Goal: Information Seeking & Learning: Learn about a topic

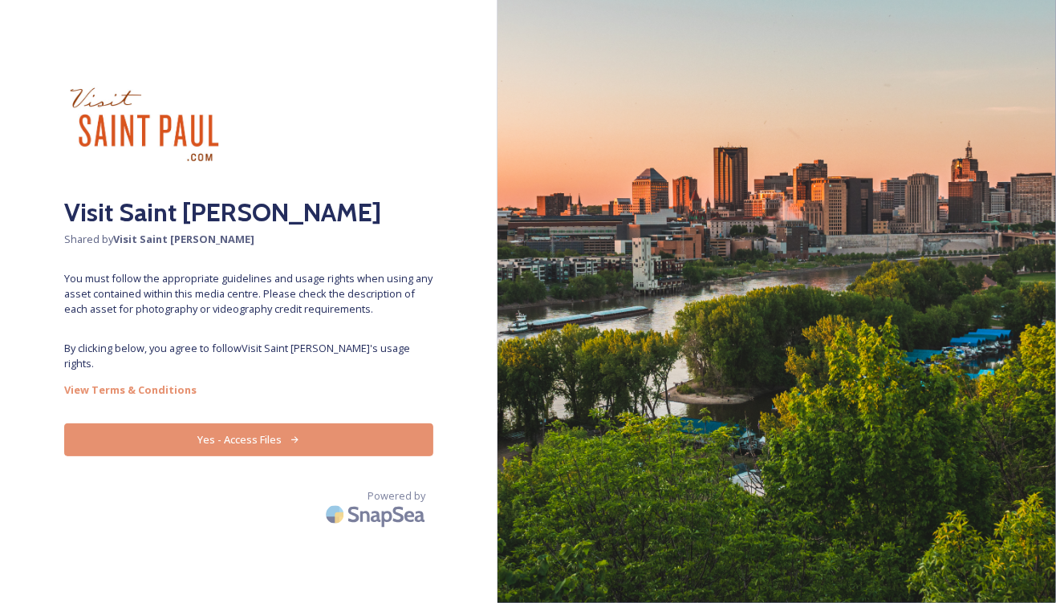
click at [272, 424] on button "Yes - Access Files" at bounding box center [248, 440] width 369 height 33
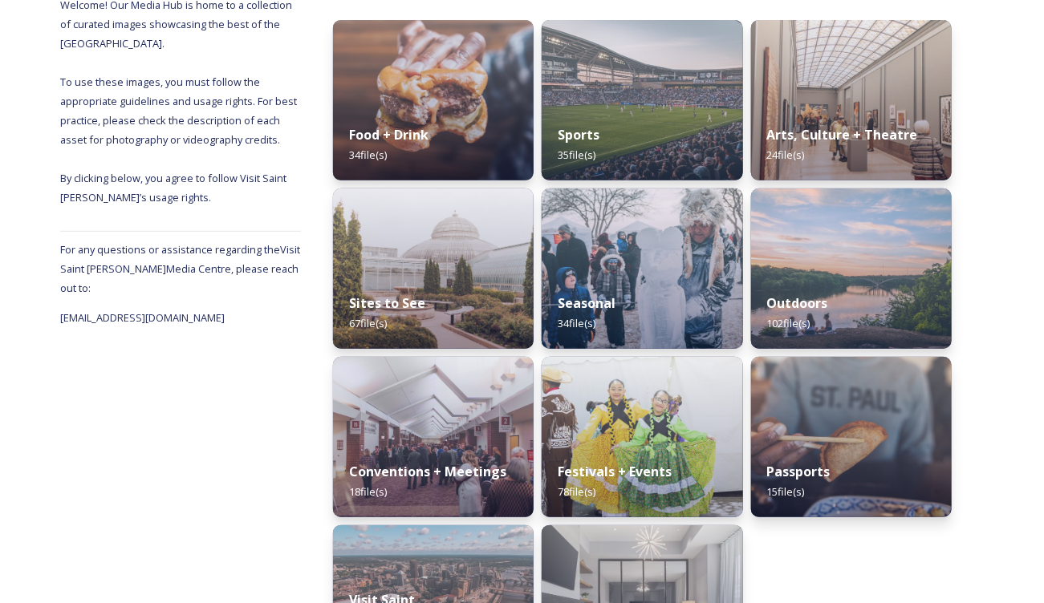
scroll to position [254, 0]
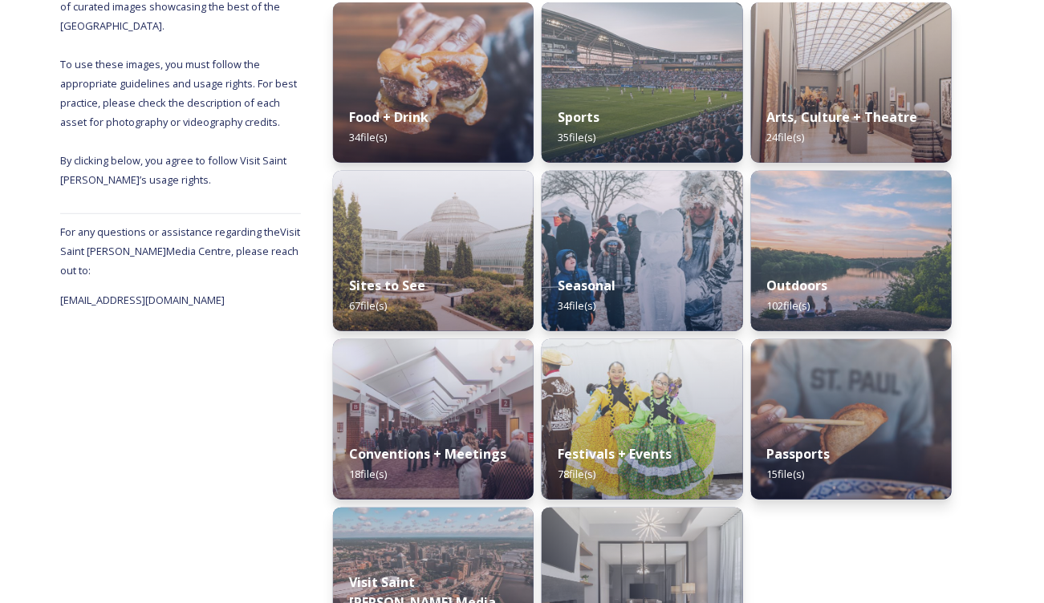
click at [459, 279] on div "Sites to See 67 file(s)" at bounding box center [433, 295] width 201 height 71
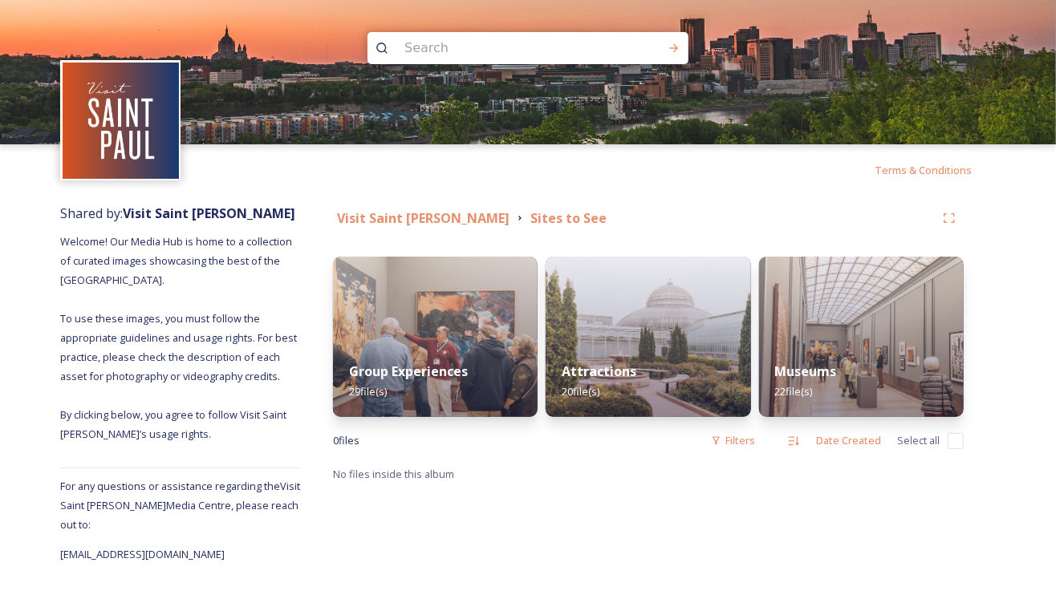
click at [649, 359] on div "Attractions 20 file(s)" at bounding box center [648, 381] width 205 height 71
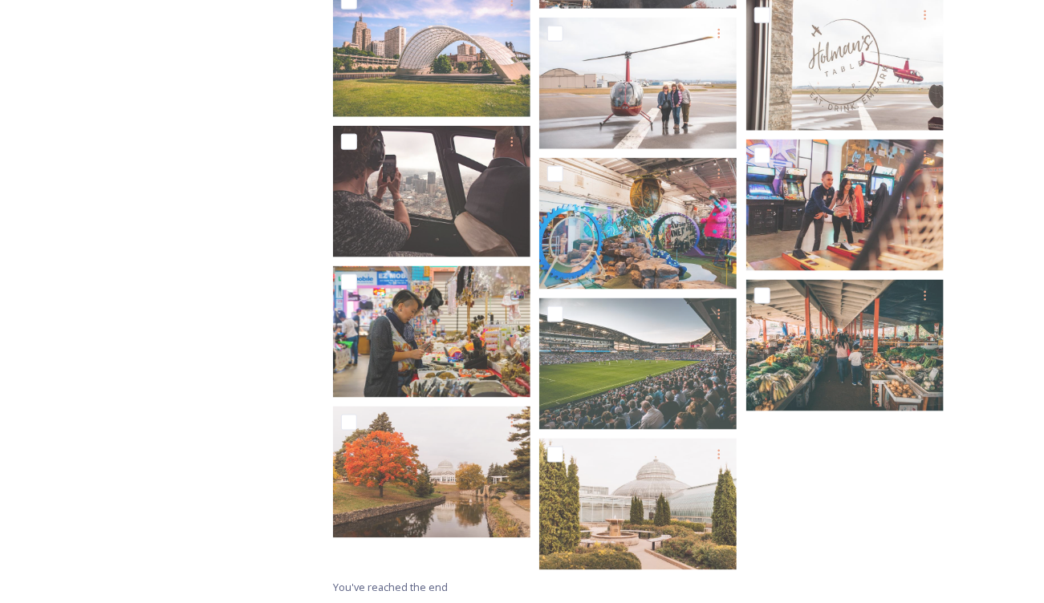
scroll to position [728, 0]
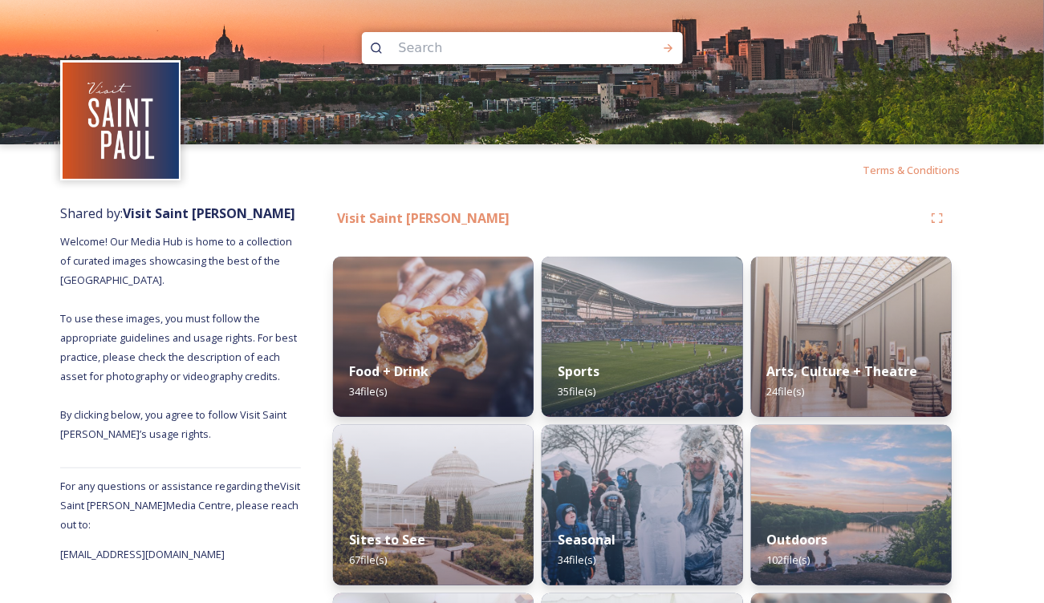
click at [851, 372] on strong "Arts, Culture + Theatre" at bounding box center [842, 372] width 151 height 18
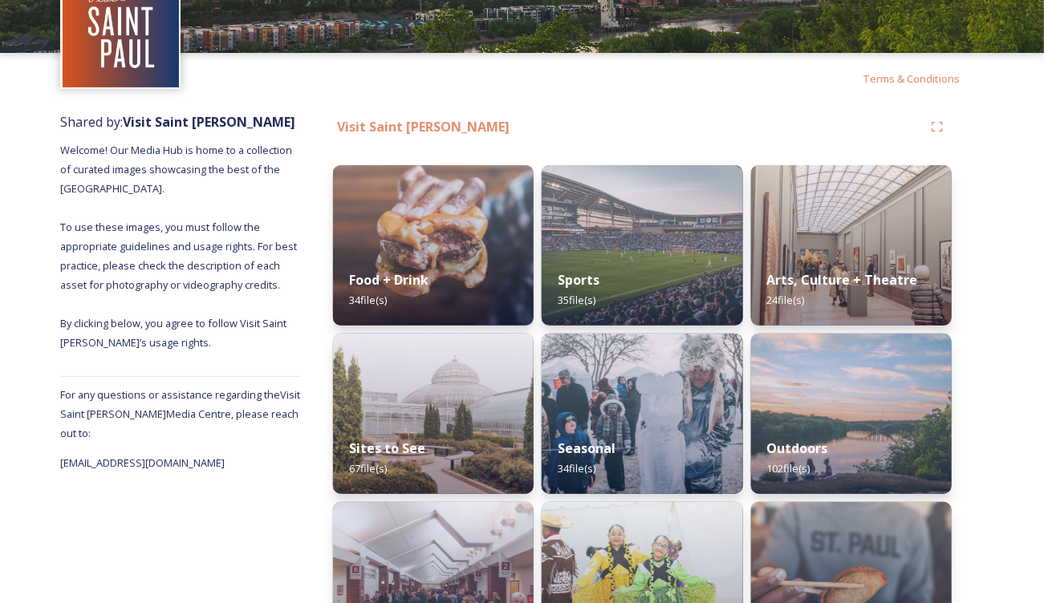
scroll to position [241, 0]
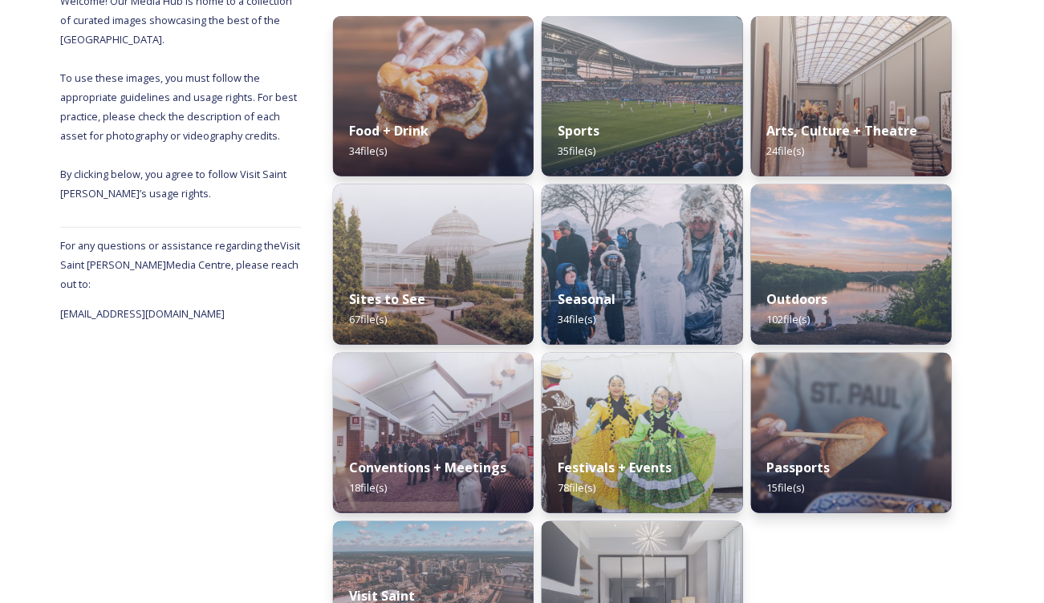
click at [444, 108] on div "Food + Drink 34 file(s)" at bounding box center [433, 140] width 201 height 71
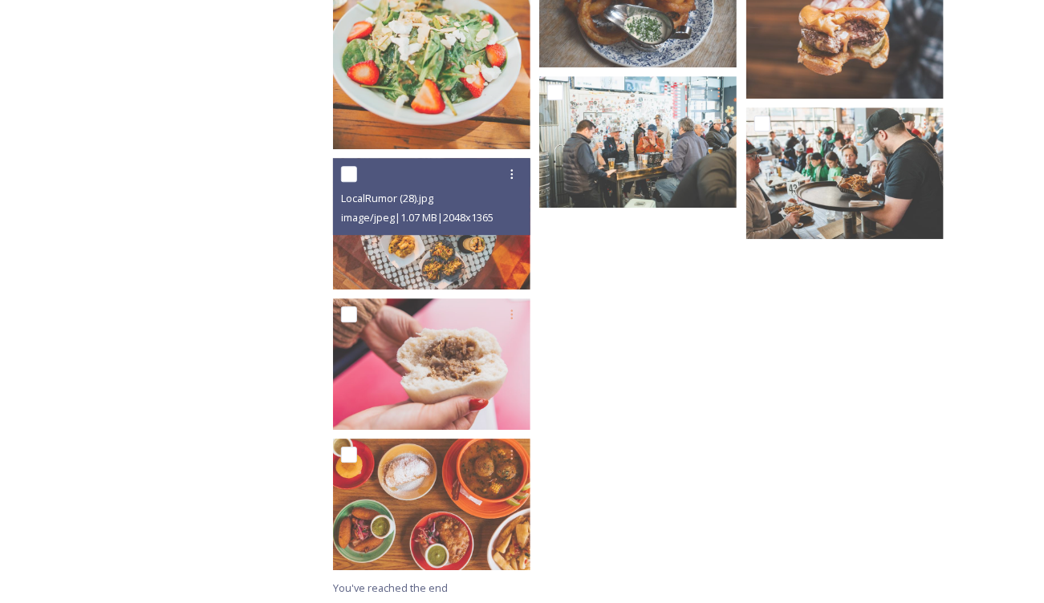
scroll to position [1658, 0]
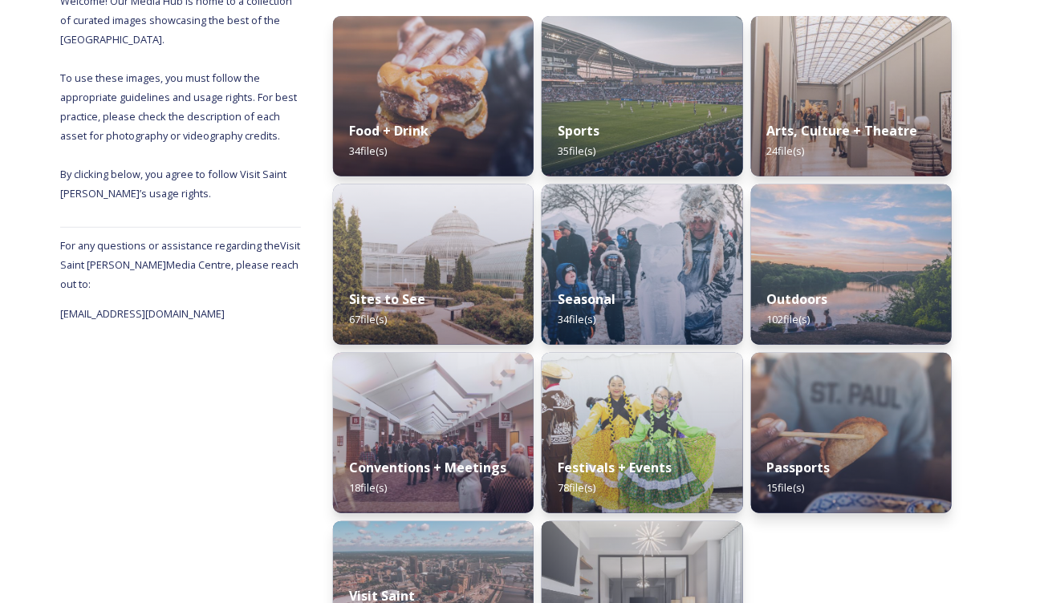
scroll to position [321, 0]
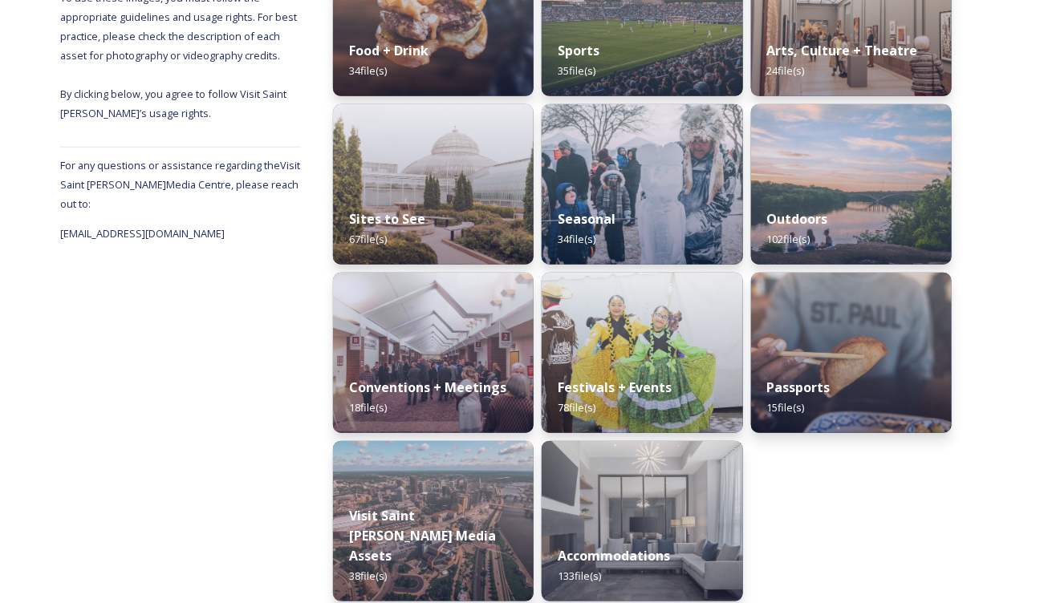
click at [686, 344] on img at bounding box center [642, 353] width 201 height 160
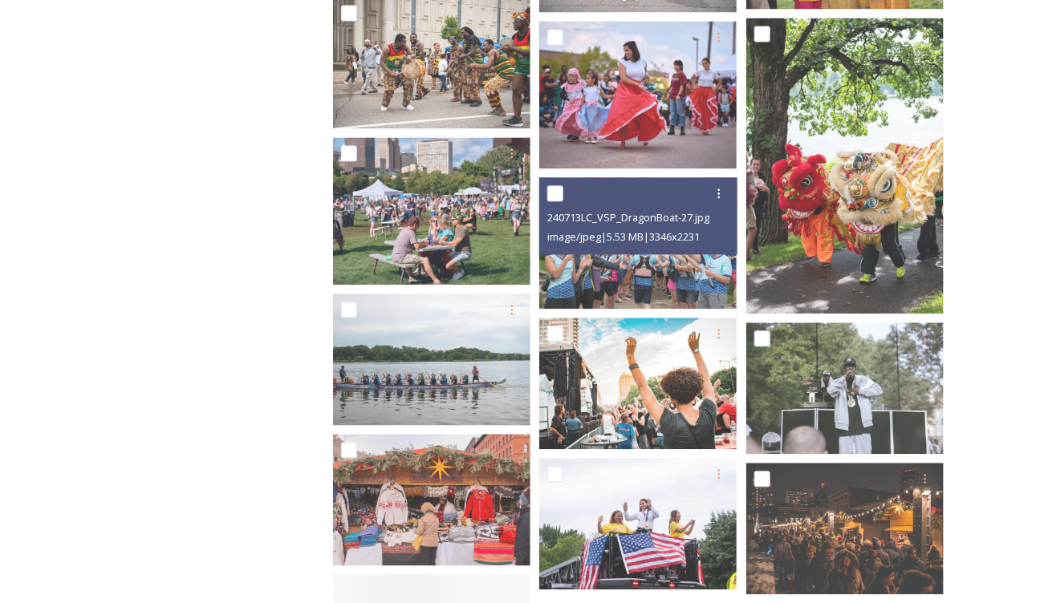
scroll to position [3751, 0]
